Goal: Information Seeking & Learning: Learn about a topic

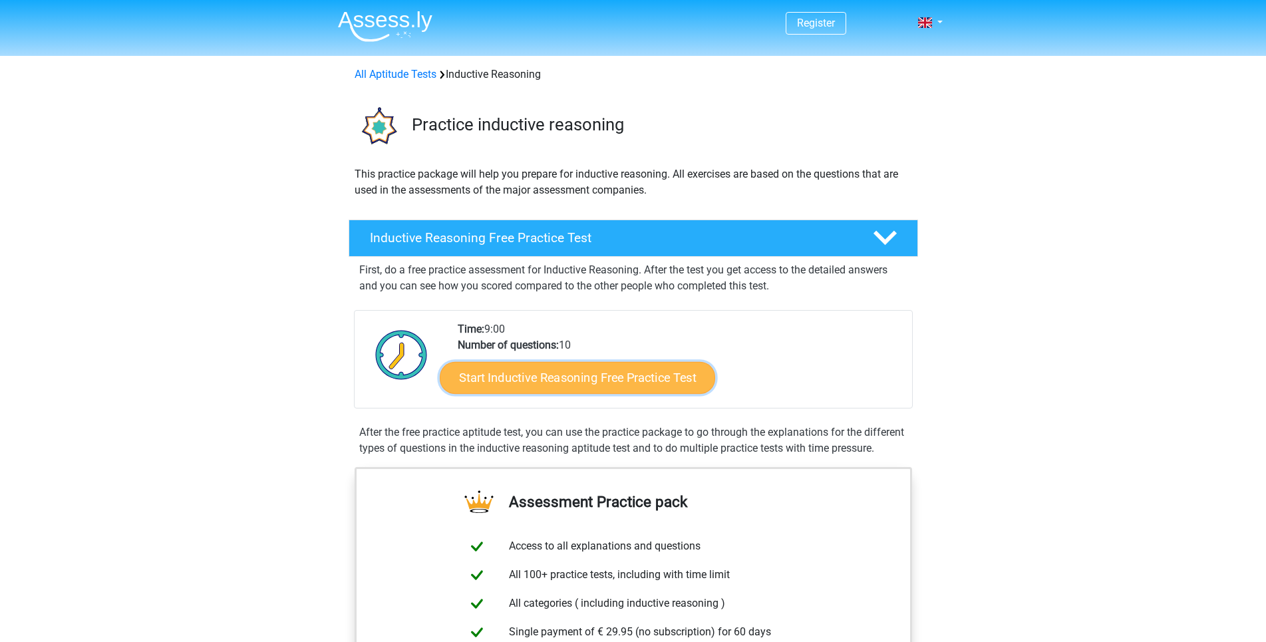
click at [617, 375] on link "Start Inductive Reasoning Free Practice Test" at bounding box center [578, 377] width 276 height 32
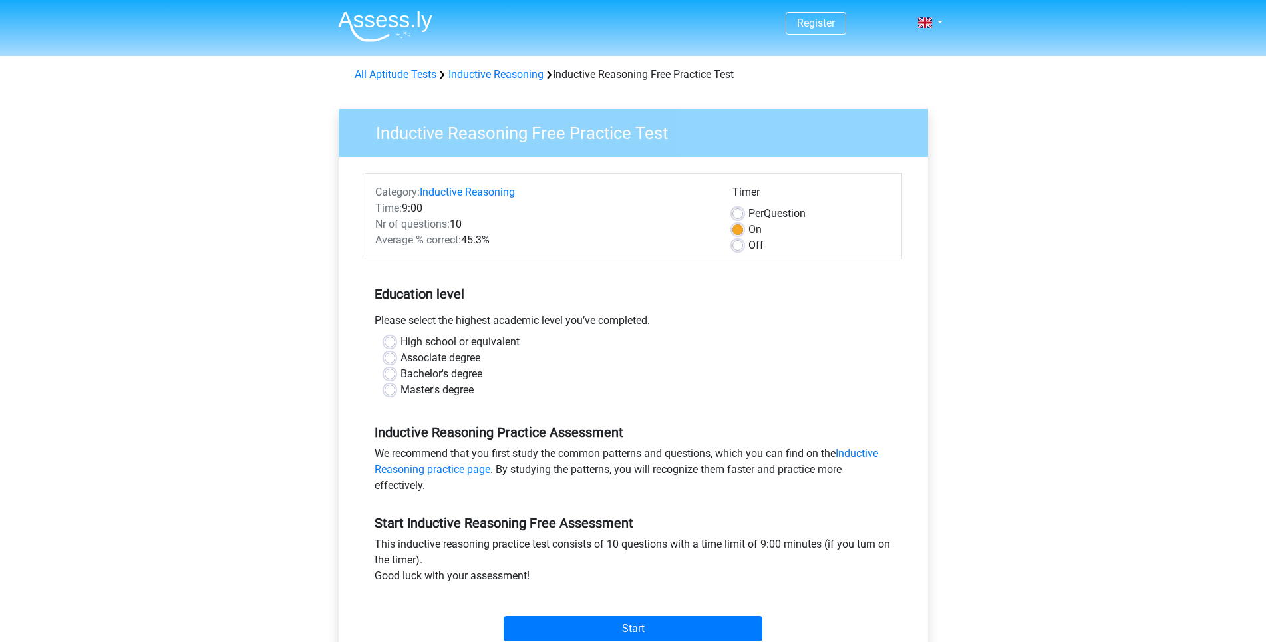
click at [401, 374] on label "Bachelor's degree" at bounding box center [442, 374] width 82 height 16
click at [389, 374] on input "Bachelor's degree" at bounding box center [390, 372] width 11 height 13
radio input "true"
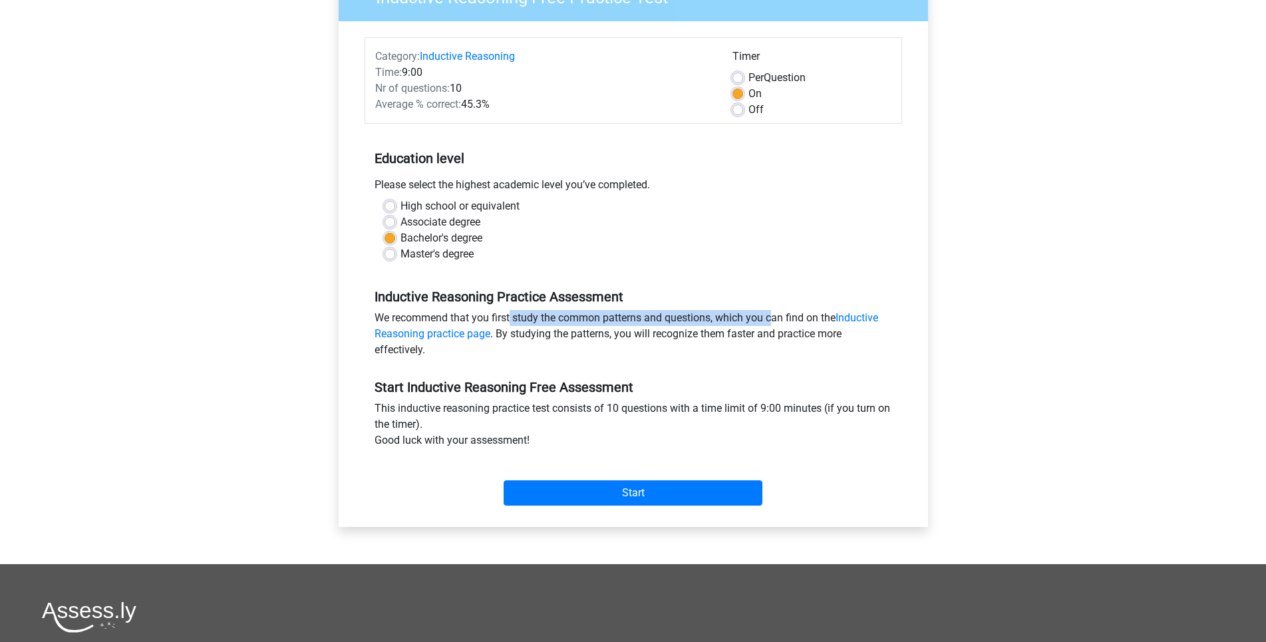
drag, startPoint x: 450, startPoint y: 318, endPoint x: 701, endPoint y: 316, distance: 251.6
click at [701, 316] on div "We recommend that you first study the common patterns and questions, which you …" at bounding box center [634, 336] width 538 height 53
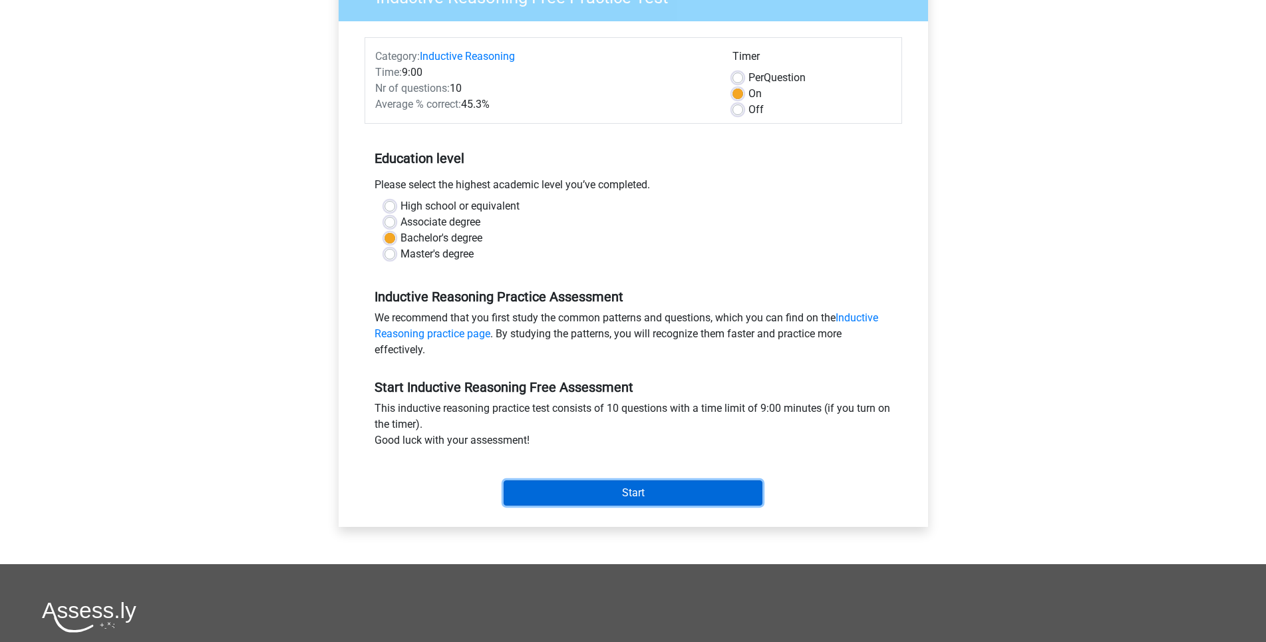
click at [662, 494] on input "Start" at bounding box center [633, 492] width 259 height 25
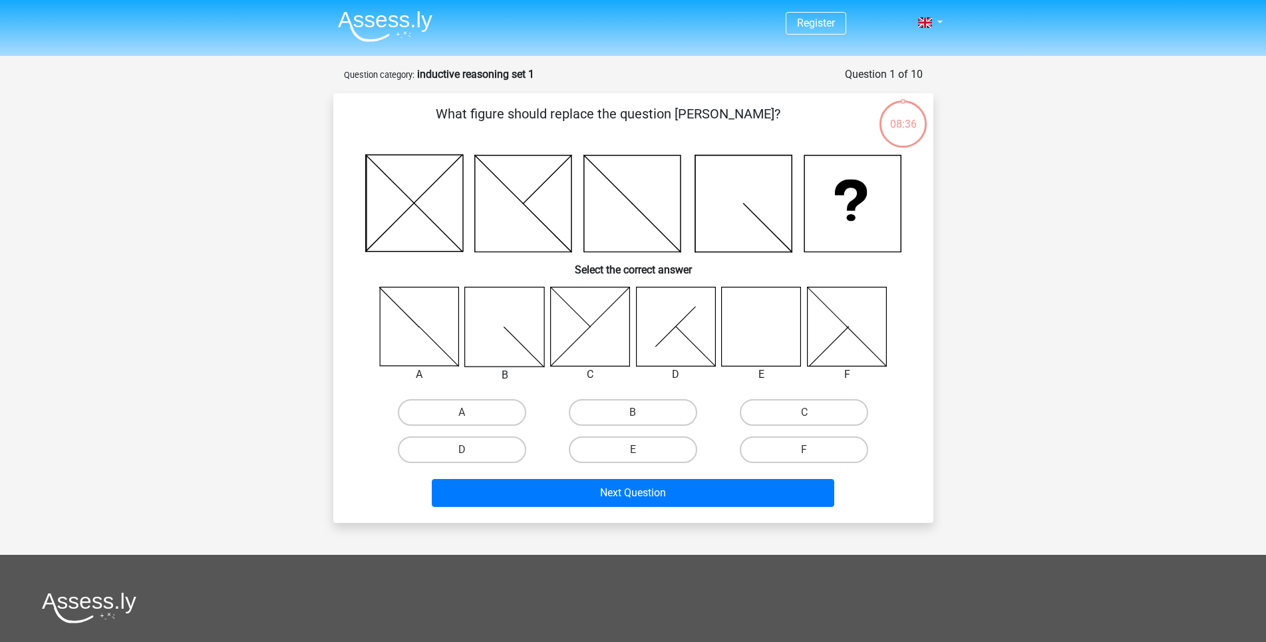
click at [757, 311] on icon at bounding box center [761, 326] width 79 height 79
click at [630, 447] on label "E" at bounding box center [633, 450] width 128 height 27
click at [633, 450] on input "E" at bounding box center [637, 454] width 9 height 9
radio input "true"
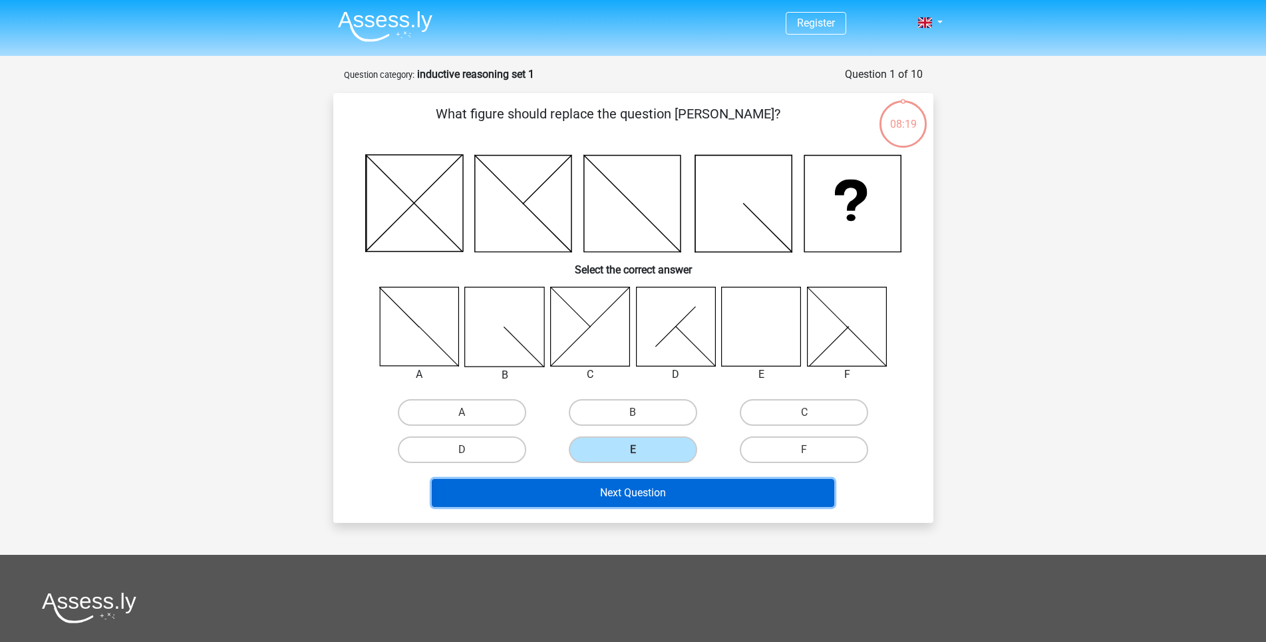
click at [660, 491] on button "Next Question" at bounding box center [633, 493] width 403 height 28
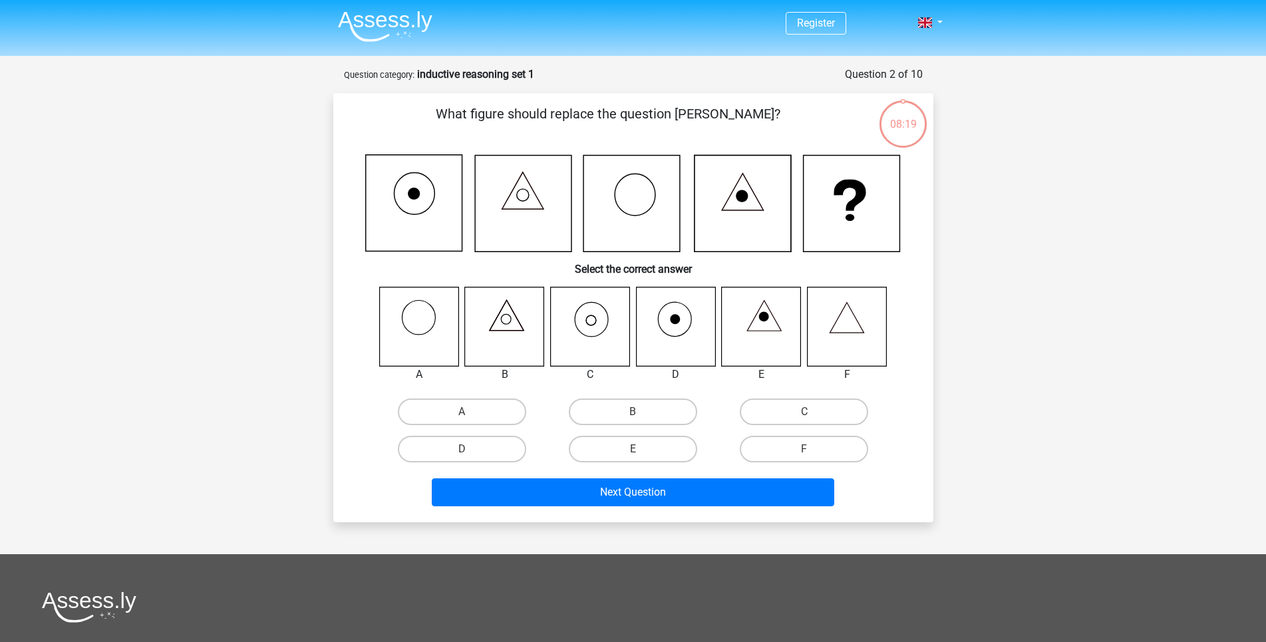
scroll to position [67, 0]
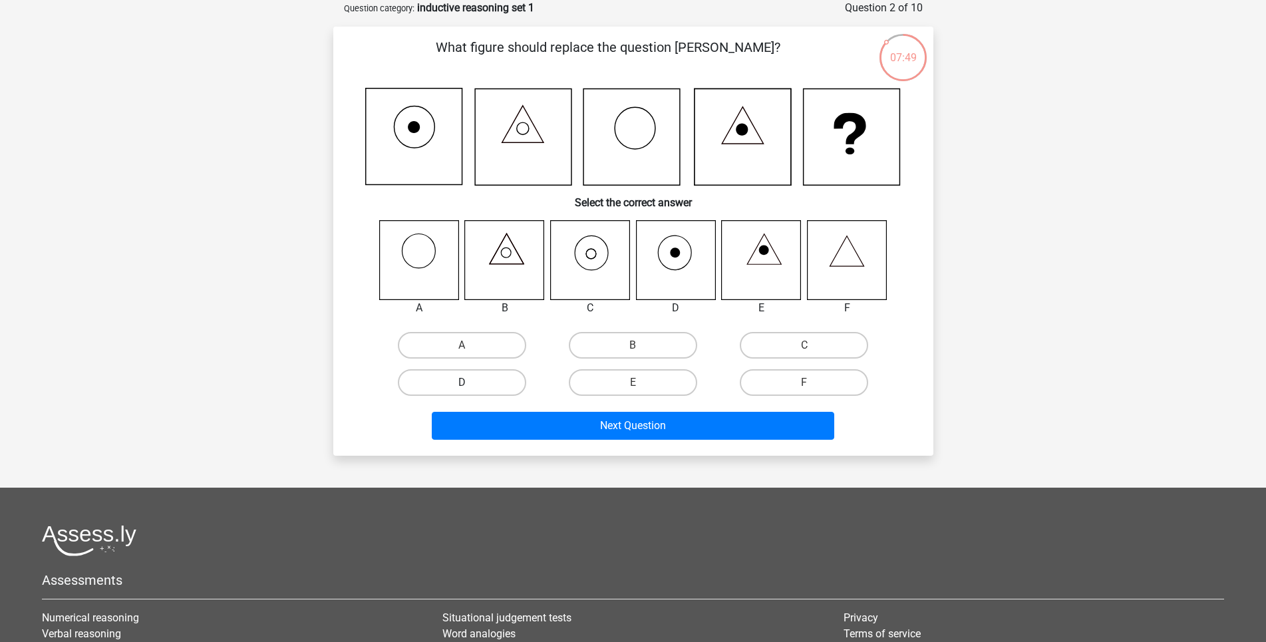
click at [448, 373] on label "D" at bounding box center [462, 382] width 128 height 27
click at [462, 383] on input "D" at bounding box center [466, 387] width 9 height 9
radio input "true"
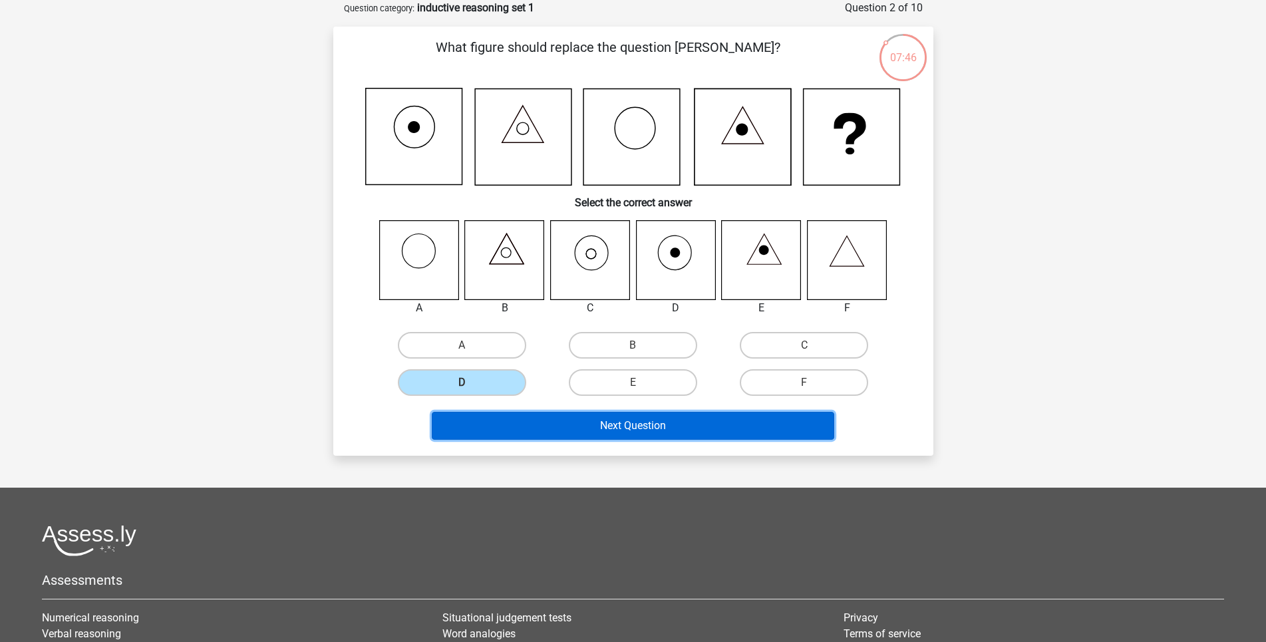
click at [659, 425] on button "Next Question" at bounding box center [633, 426] width 403 height 28
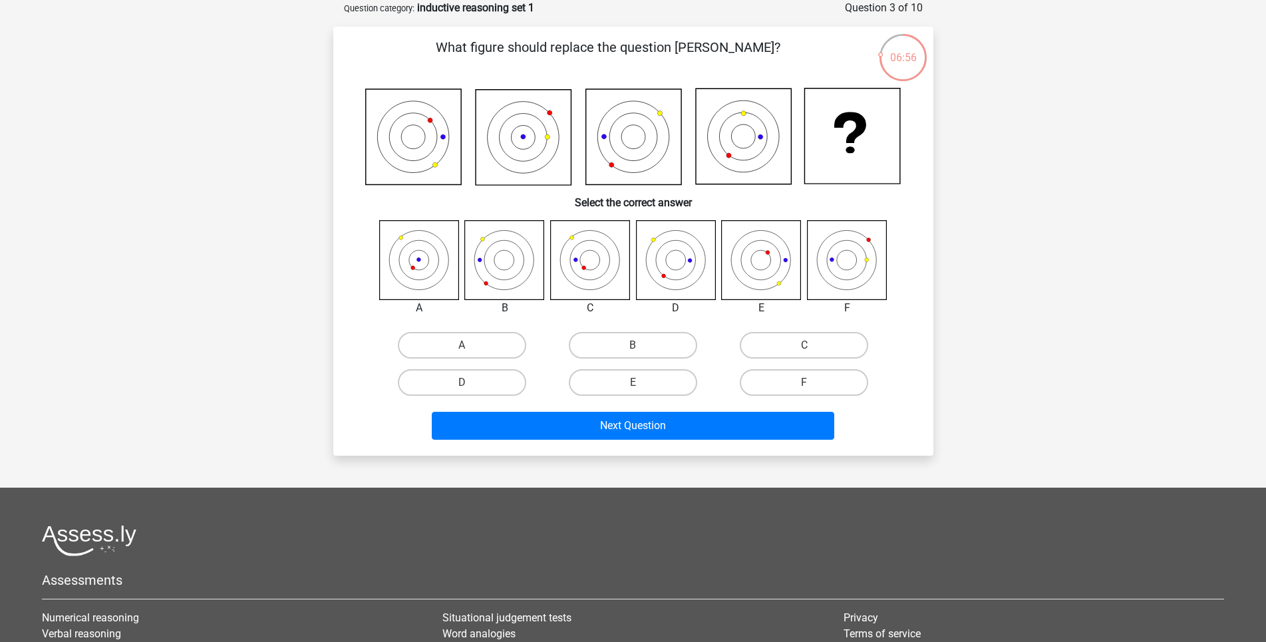
scroll to position [0, 0]
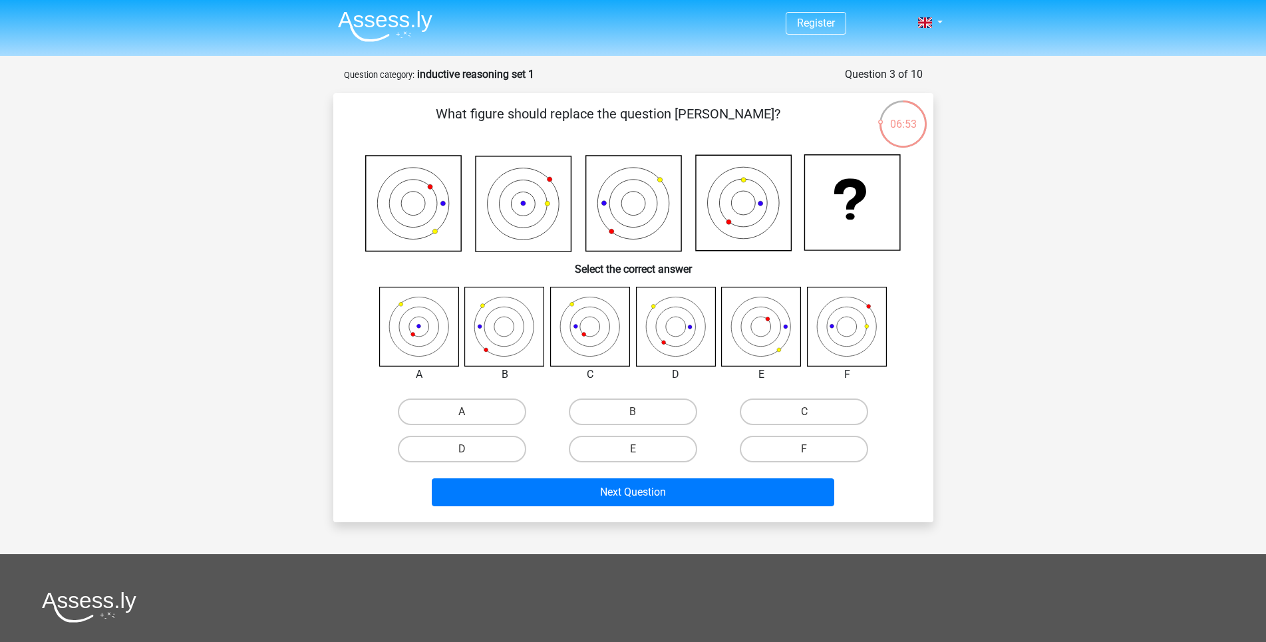
click at [586, 333] on icon at bounding box center [589, 326] width 79 height 79
click at [466, 405] on label "A" at bounding box center [462, 412] width 128 height 27
click at [466, 412] on input "A" at bounding box center [466, 416] width 9 height 9
radio input "true"
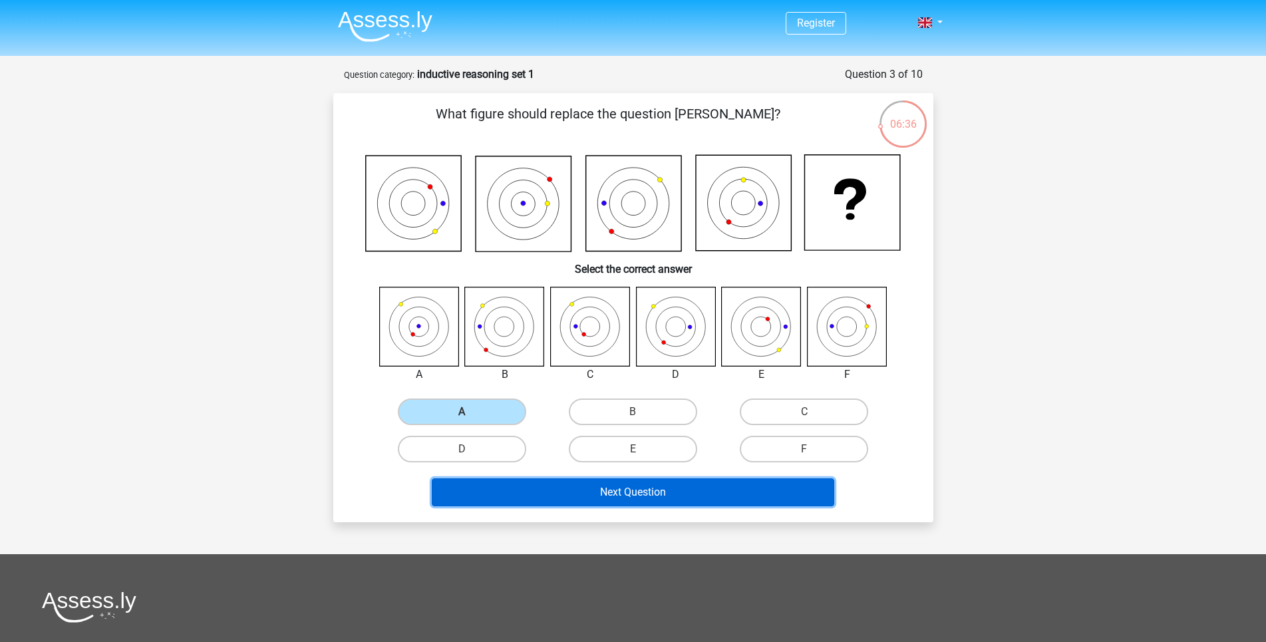
click at [629, 492] on button "Next Question" at bounding box center [633, 492] width 403 height 28
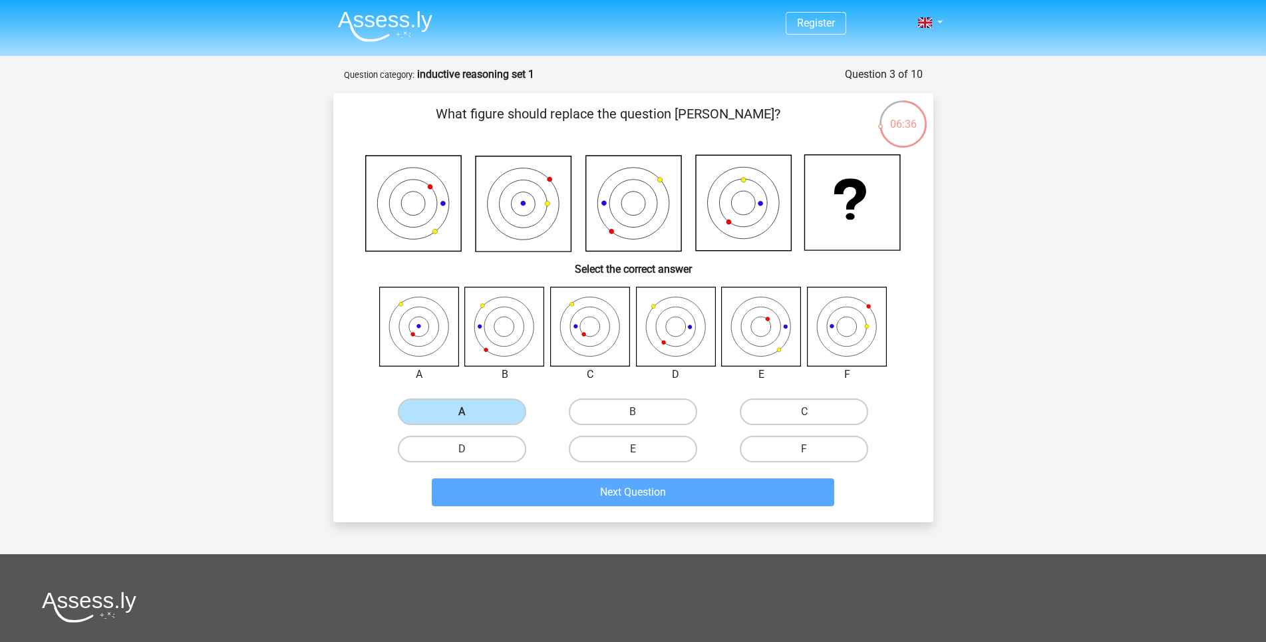
scroll to position [67, 0]
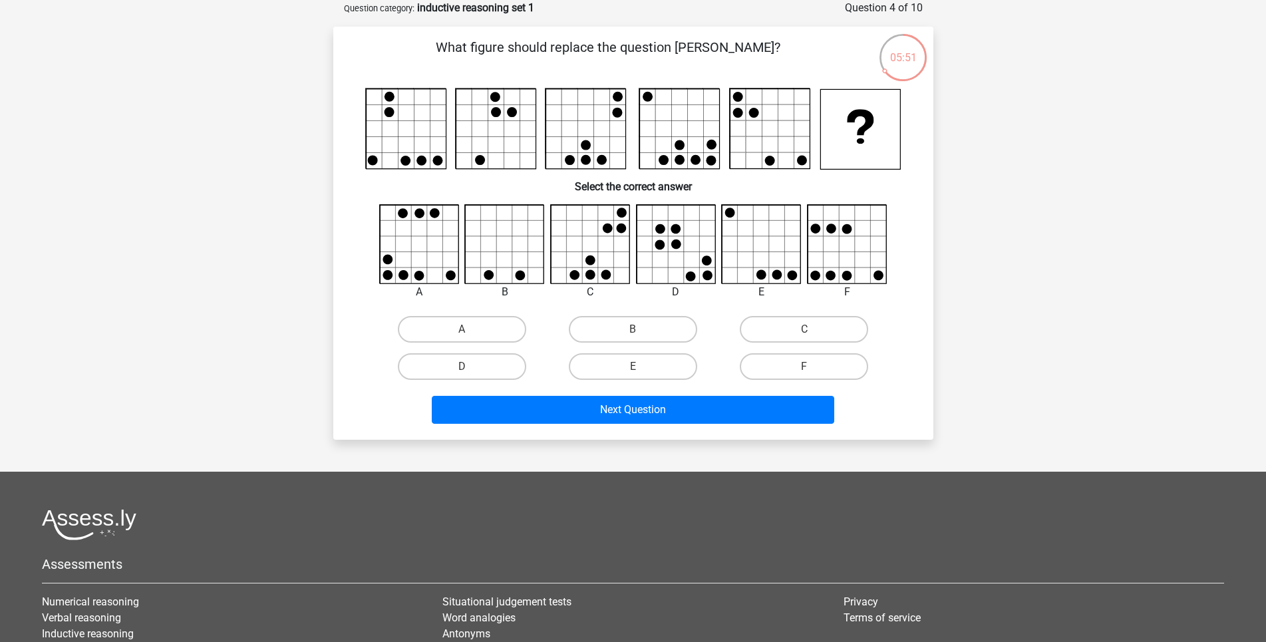
click at [388, 100] on circle at bounding box center [389, 97] width 10 height 10
click at [651, 327] on label "B" at bounding box center [633, 329] width 128 height 27
click at [642, 329] on input "B" at bounding box center [637, 333] width 9 height 9
radio input "true"
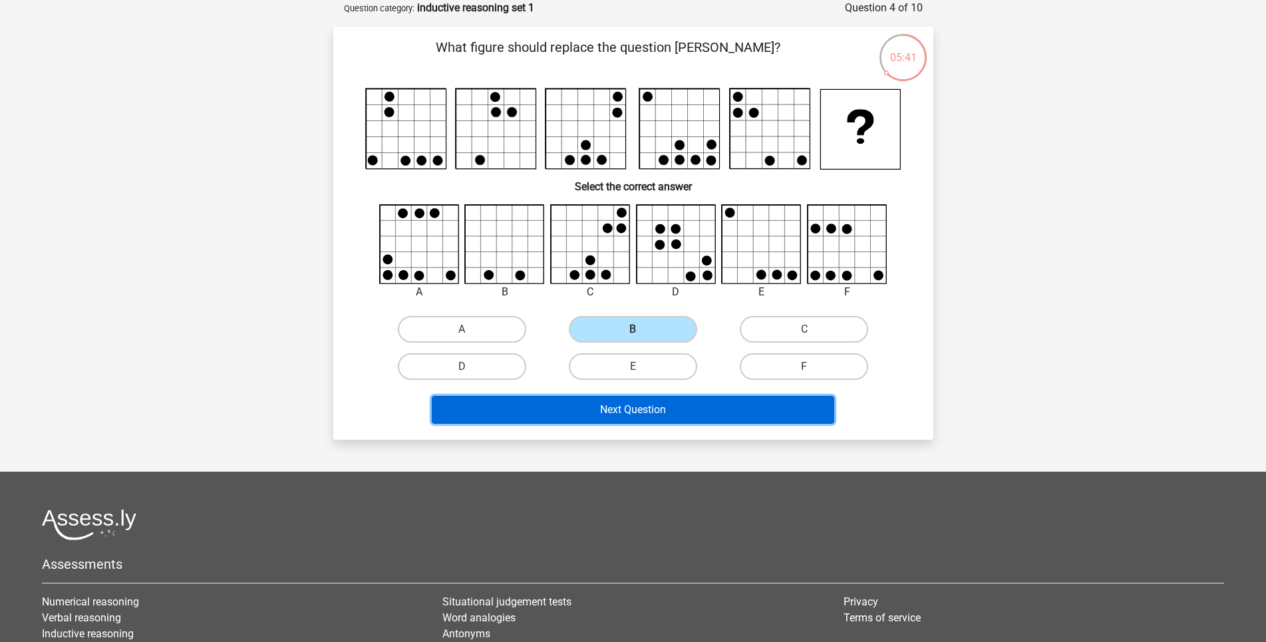
click at [641, 400] on button "Next Question" at bounding box center [633, 410] width 403 height 28
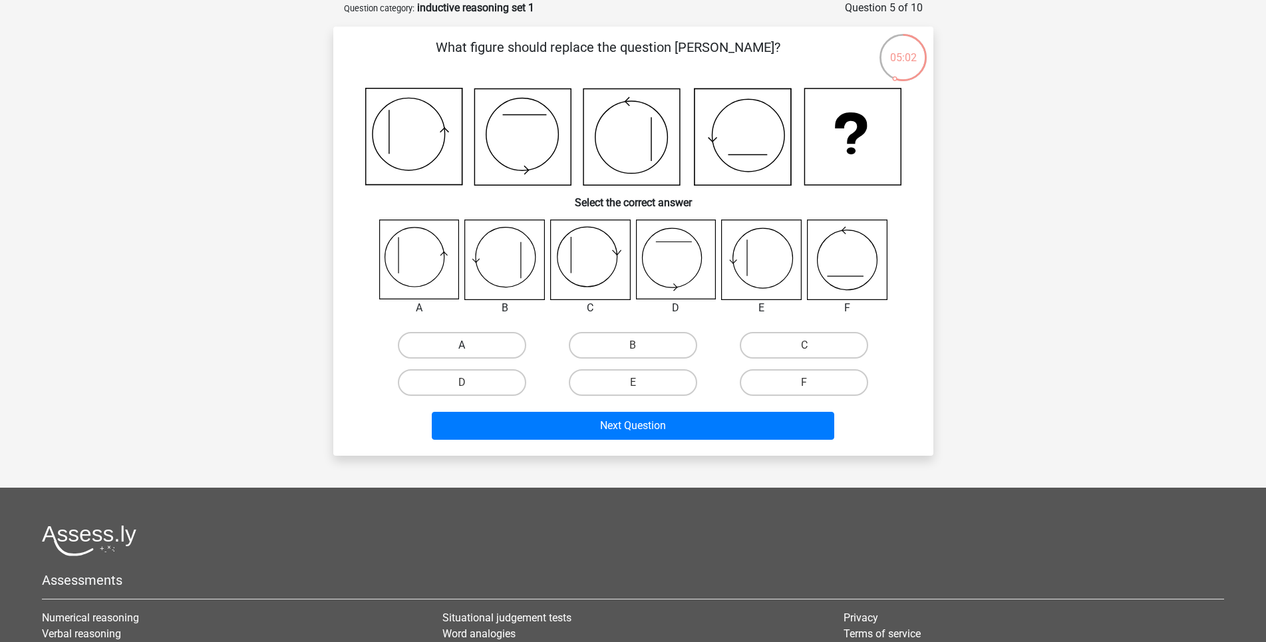
click at [459, 350] on label "A" at bounding box center [462, 345] width 128 height 27
click at [462, 350] on input "A" at bounding box center [466, 349] width 9 height 9
radio input "true"
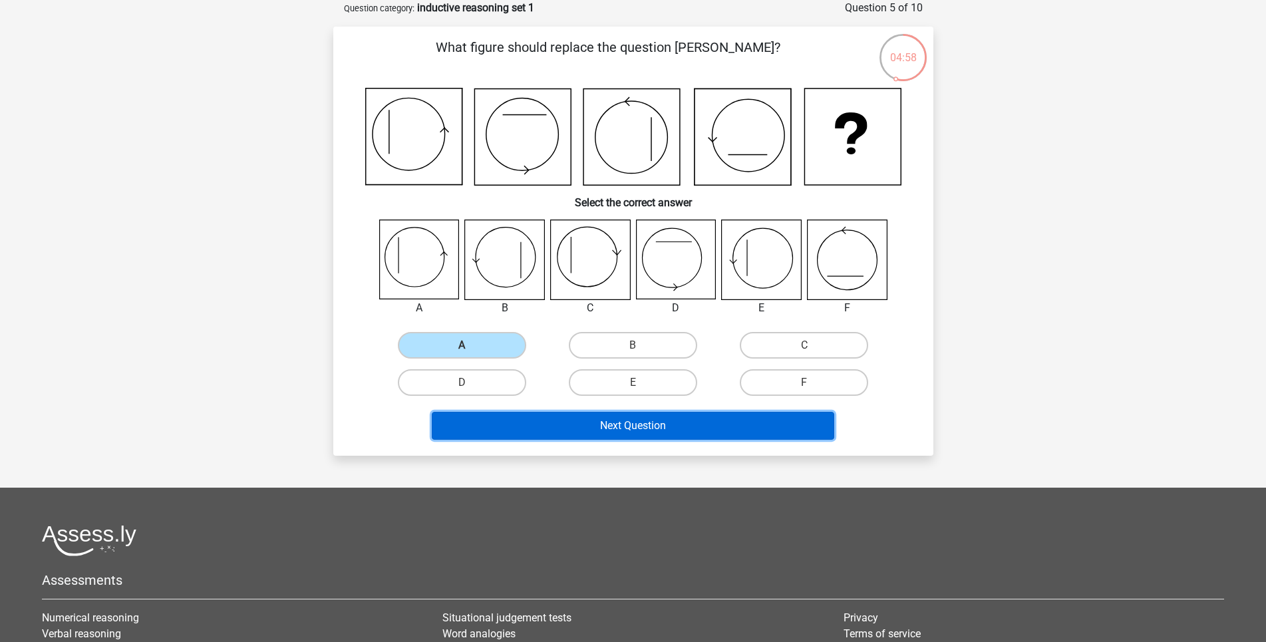
click at [625, 428] on button "Next Question" at bounding box center [633, 426] width 403 height 28
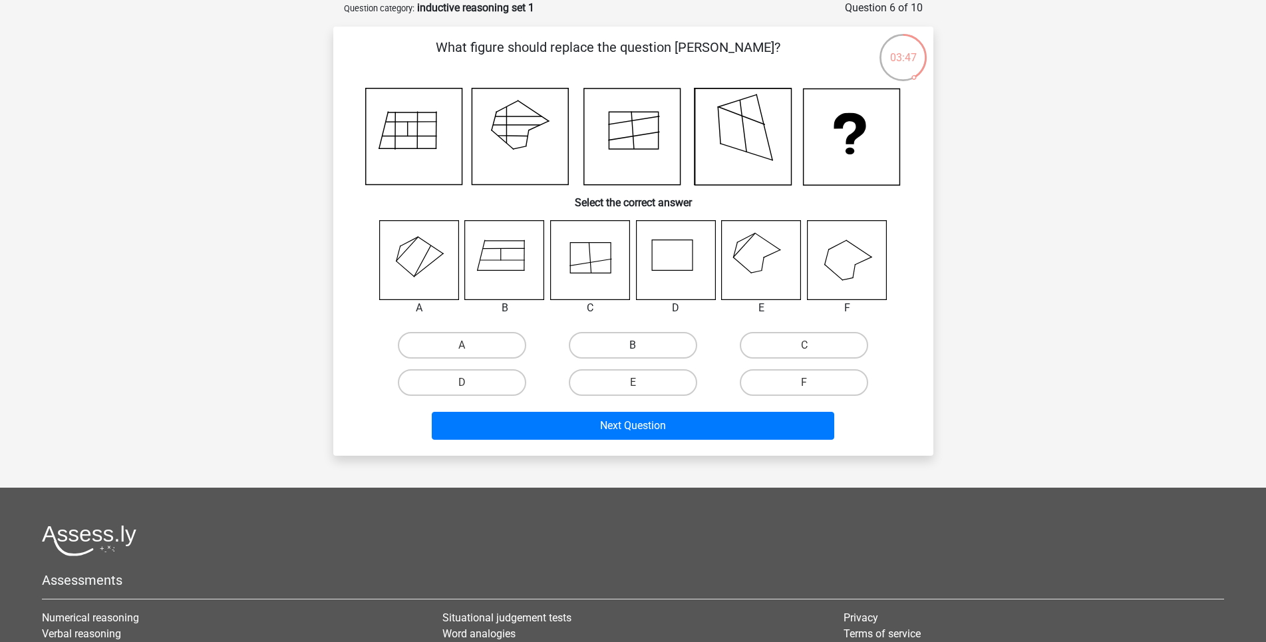
click at [653, 345] on label "B" at bounding box center [633, 345] width 128 height 27
click at [642, 345] on input "B" at bounding box center [637, 349] width 9 height 9
radio input "true"
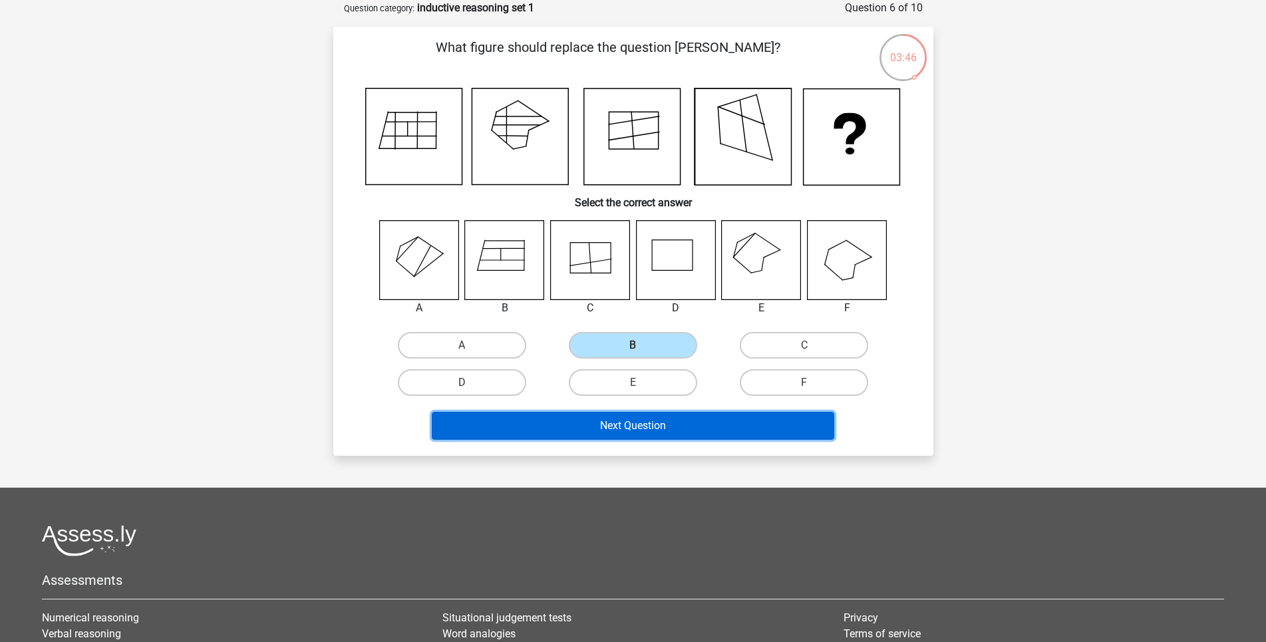
click at [675, 430] on button "Next Question" at bounding box center [633, 426] width 403 height 28
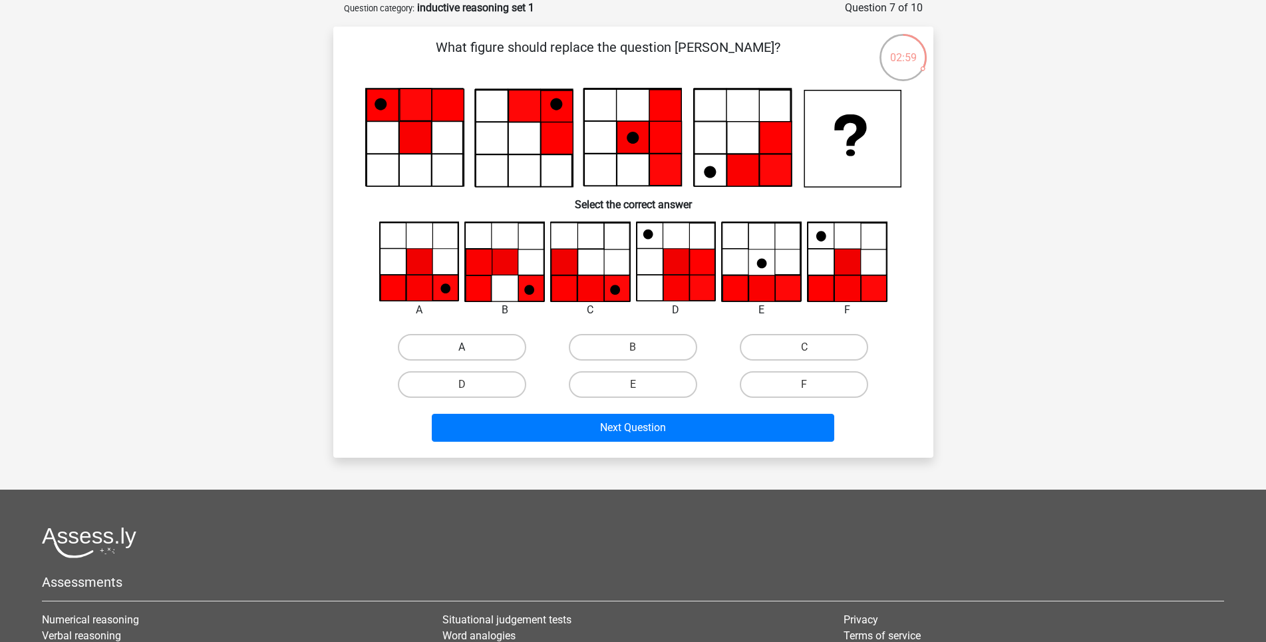
click at [439, 349] on label "A" at bounding box center [462, 347] width 128 height 27
click at [462, 349] on input "A" at bounding box center [466, 351] width 9 height 9
radio input "true"
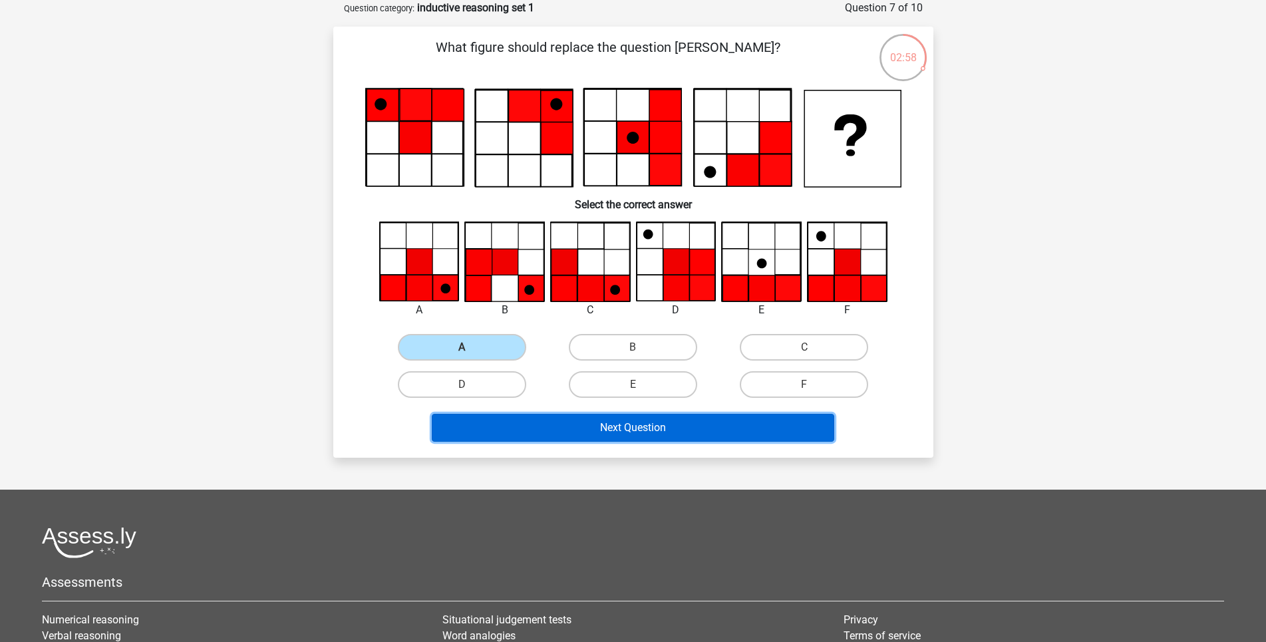
click at [639, 429] on button "Next Question" at bounding box center [633, 428] width 403 height 28
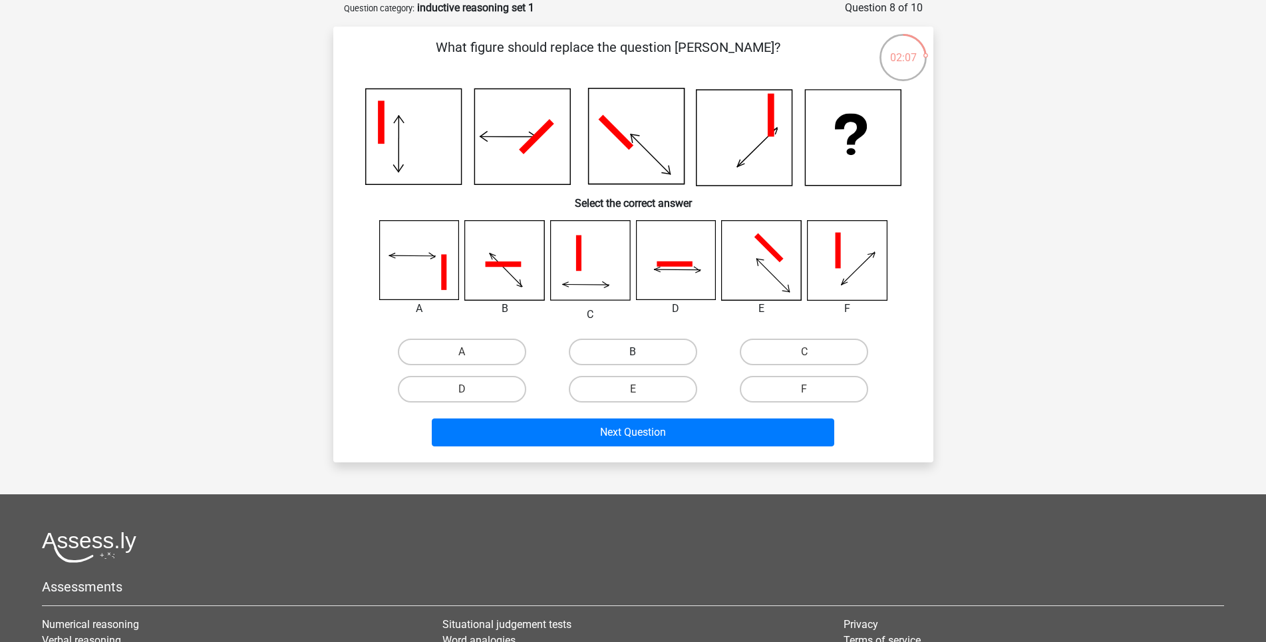
click at [632, 350] on label "B" at bounding box center [633, 352] width 128 height 27
click at [633, 352] on input "B" at bounding box center [637, 356] width 9 height 9
radio input "true"
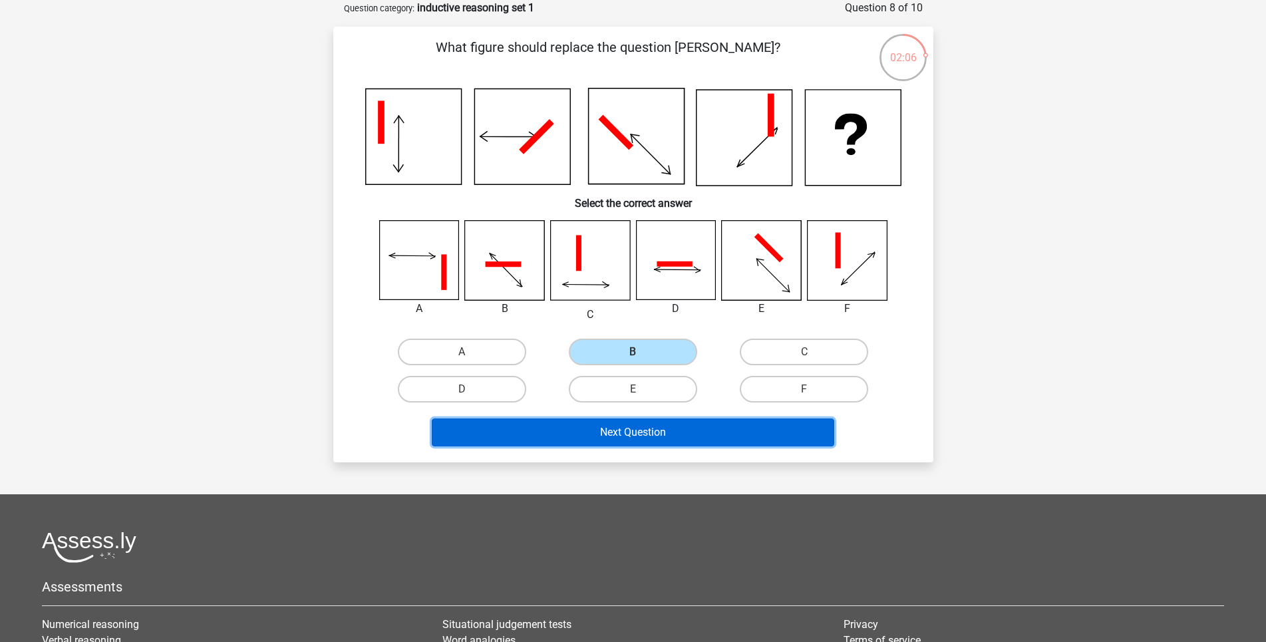
drag, startPoint x: 645, startPoint y: 442, endPoint x: 614, endPoint y: 433, distance: 32.5
click at [644, 442] on button "Next Question" at bounding box center [633, 433] width 403 height 28
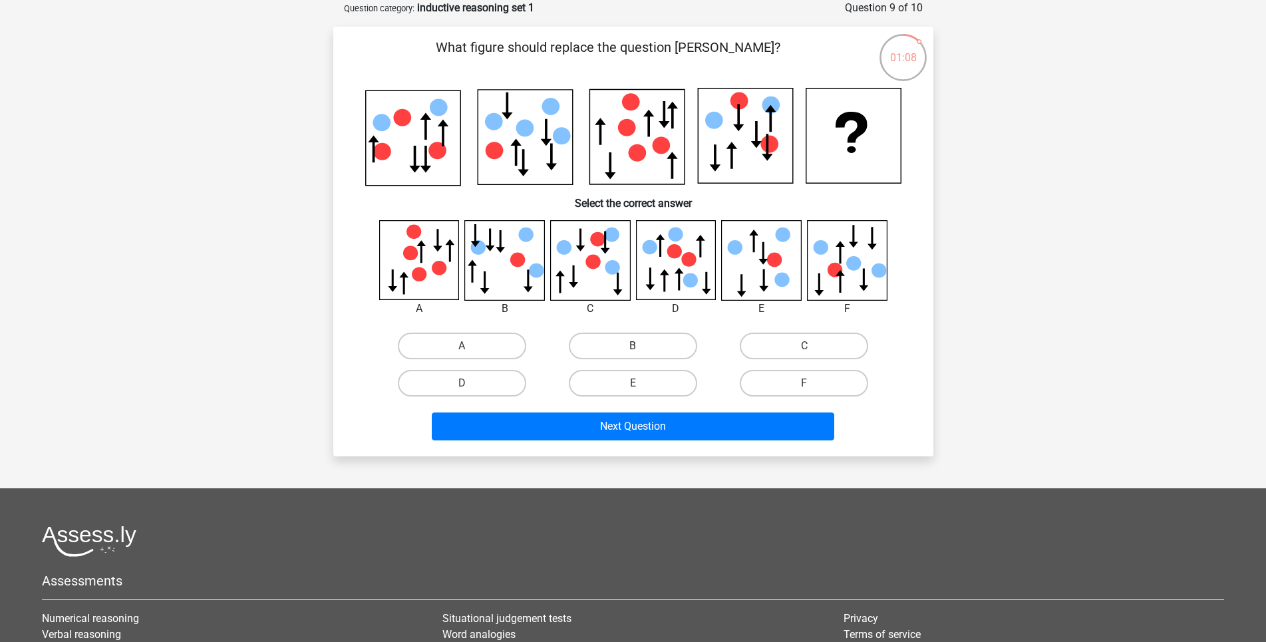
click at [646, 349] on label "B" at bounding box center [633, 346] width 128 height 27
click at [642, 349] on input "B" at bounding box center [637, 350] width 9 height 9
radio input "true"
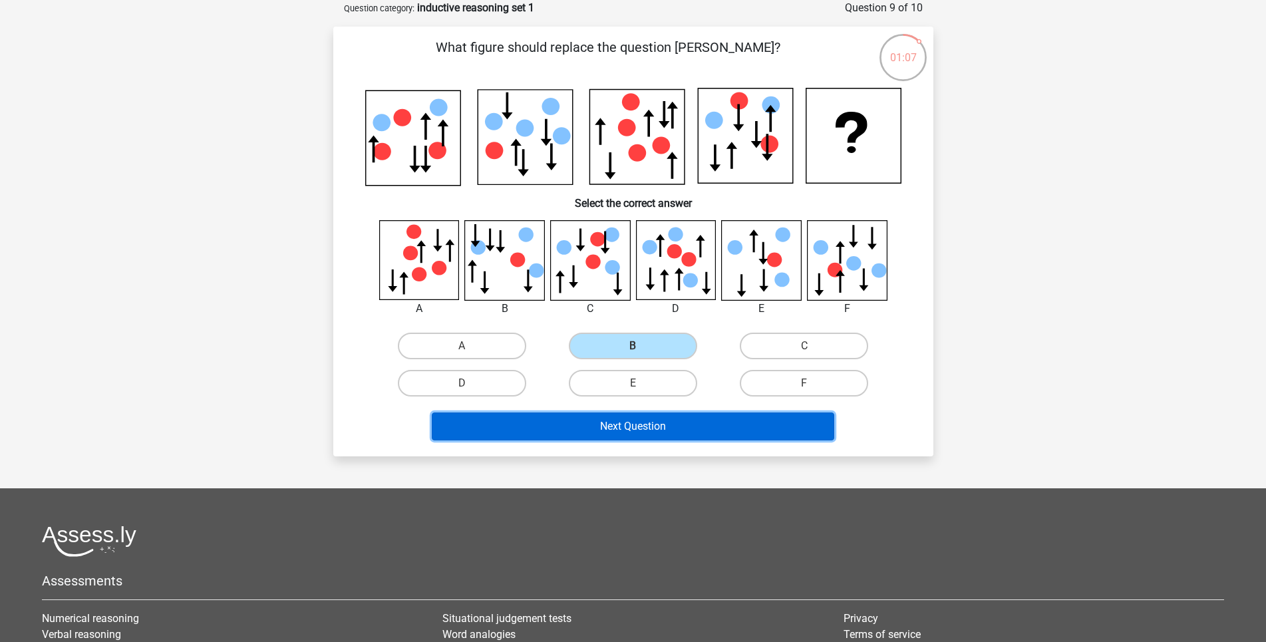
drag, startPoint x: 647, startPoint y: 431, endPoint x: 538, endPoint y: 421, distance: 109.5
click at [640, 431] on button "Next Question" at bounding box center [633, 427] width 403 height 28
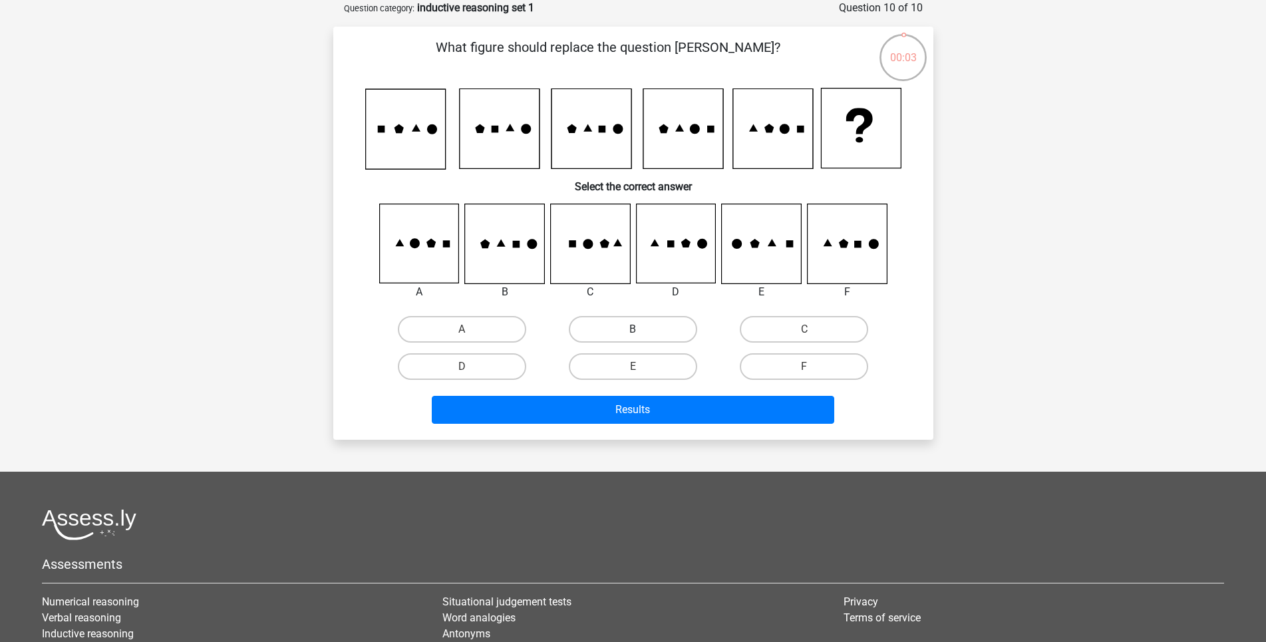
click at [621, 329] on label "B" at bounding box center [633, 329] width 128 height 27
click at [633, 329] on input "B" at bounding box center [637, 333] width 9 height 9
radio input "true"
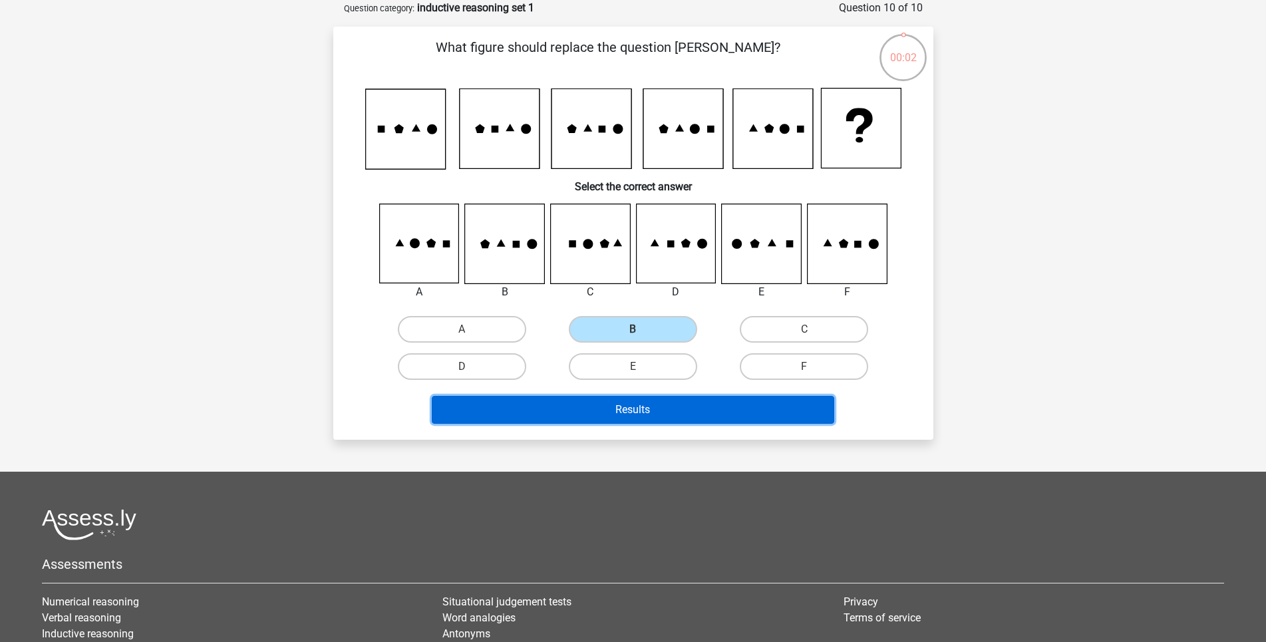
click at [646, 400] on button "Results" at bounding box center [633, 410] width 403 height 28
